Goal: Understand process/instructions

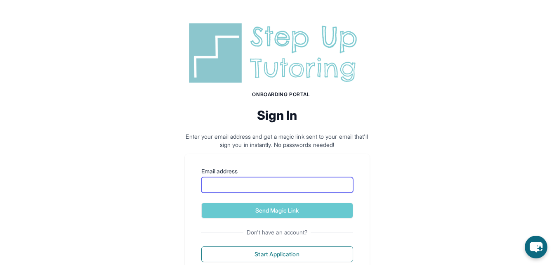
click at [293, 188] on input "Email address" at bounding box center [277, 185] width 152 height 16
type input "**********"
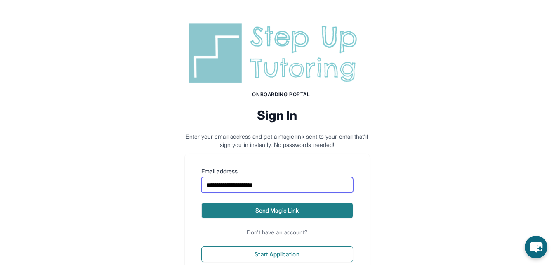
scroll to position [30, 0]
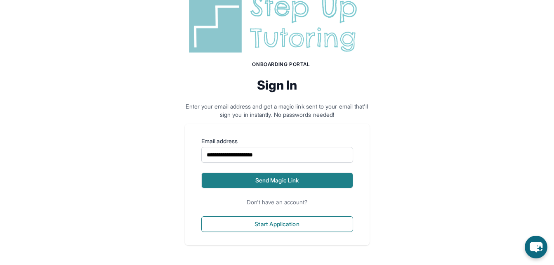
click at [325, 183] on button "Send Magic Link" at bounding box center [277, 180] width 152 height 16
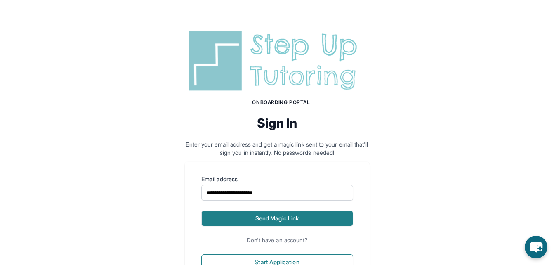
scroll to position [68, 0]
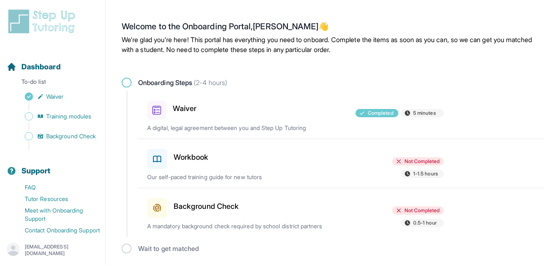
click at [376, 166] on div "Not Completed 1-1.5 hours" at bounding box center [395, 168] width 96 height 22
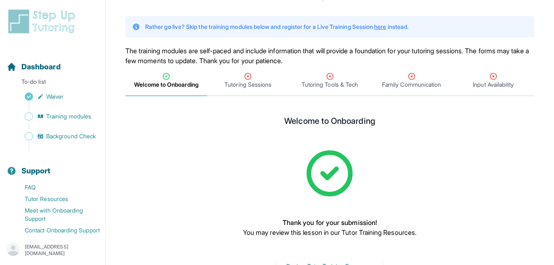
scroll to position [56, 0]
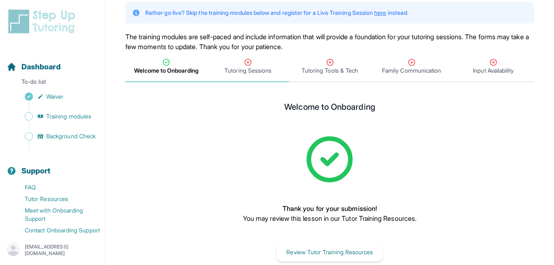
click at [254, 72] on span "Tutoring Sessions" at bounding box center [247, 70] width 47 height 8
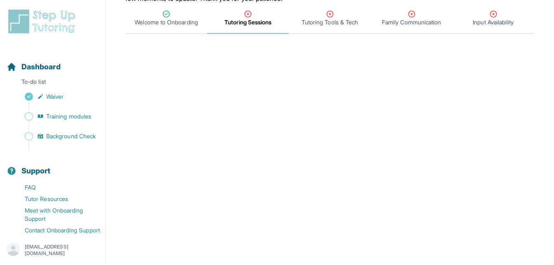
scroll to position [108, 0]
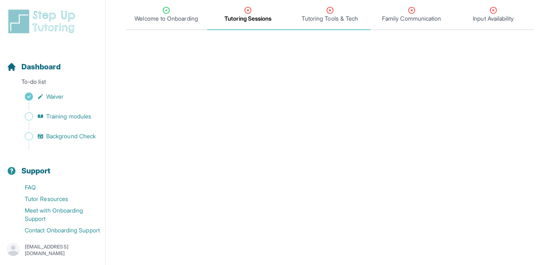
click at [324, 20] on span "Tutoring Tools & Tech" at bounding box center [329, 18] width 56 height 8
click at [226, 10] on div "Tutoring Sessions" at bounding box center [248, 14] width 78 height 16
click at [251, 13] on icon "Tabs" at bounding box center [248, 10] width 8 height 8
click at [260, 27] on span "Tutoring Sessions" at bounding box center [248, 15] width 82 height 30
click at [265, 22] on span "Tutoring Sessions" at bounding box center [247, 18] width 47 height 8
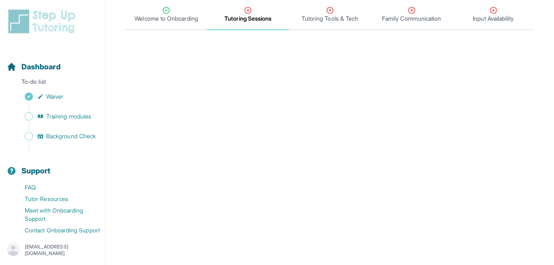
click at [342, 19] on span "Tutoring Tools & Tech" at bounding box center [329, 18] width 56 height 8
